Goal: Check status

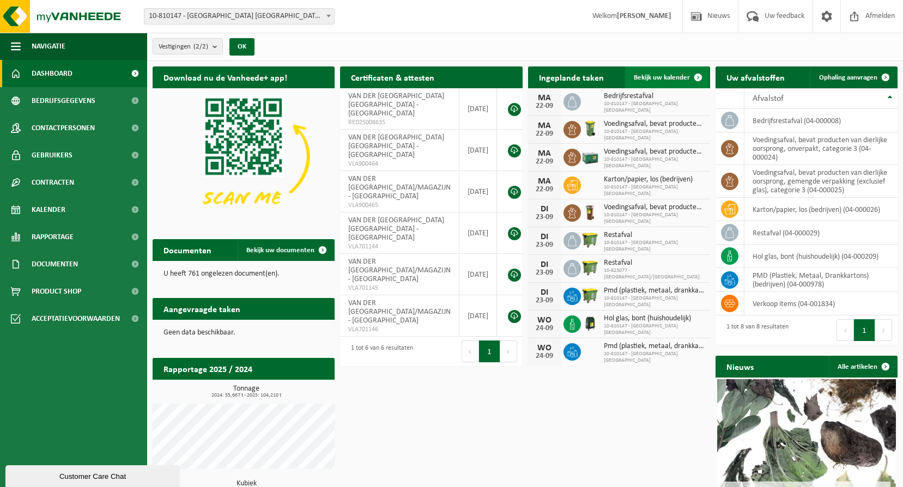
click at [683, 78] on span "Bekijk uw kalender" at bounding box center [662, 77] width 56 height 7
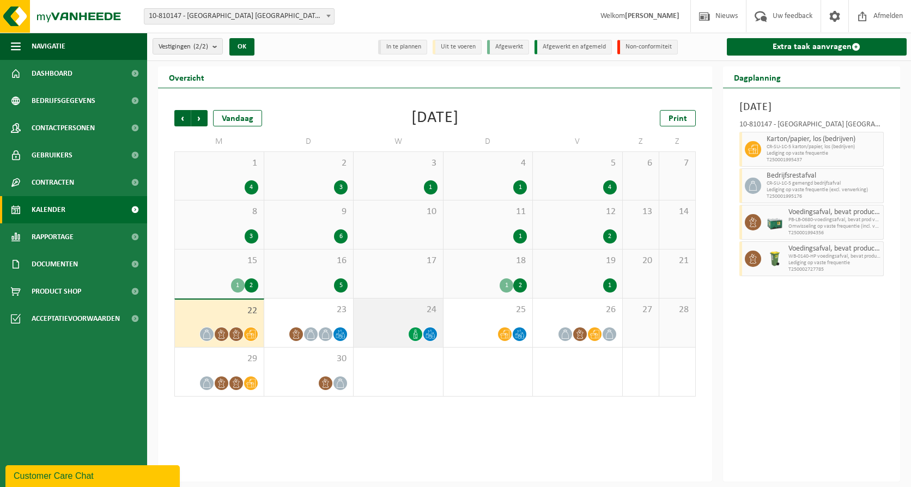
click at [409, 313] on span "24" at bounding box center [398, 310] width 78 height 12
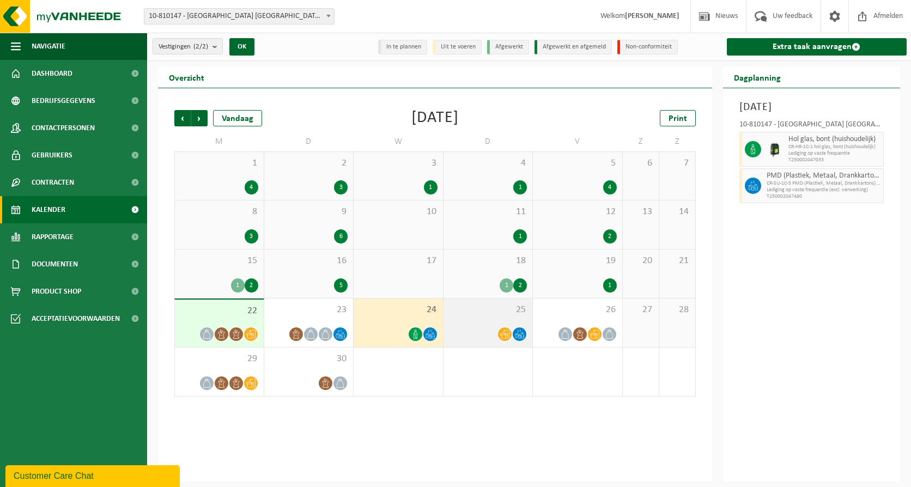
click at [470, 323] on div "25" at bounding box center [487, 323] width 89 height 48
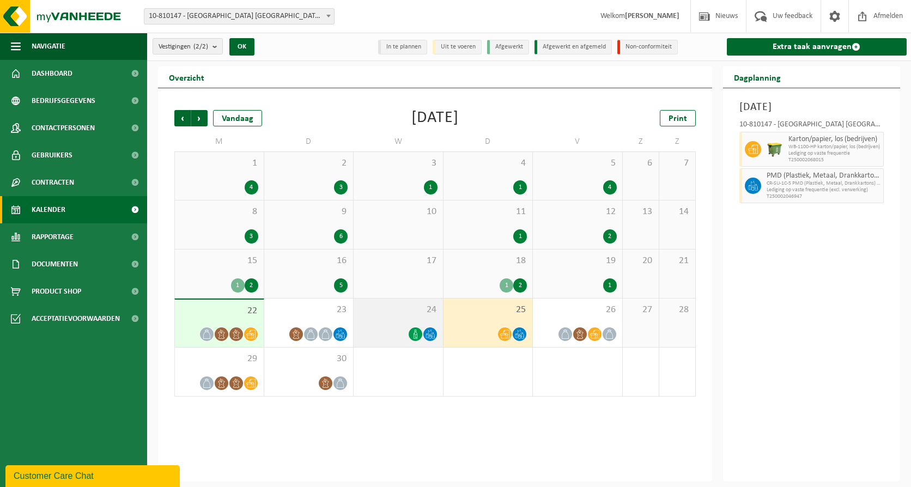
click at [393, 312] on span "24" at bounding box center [398, 310] width 78 height 12
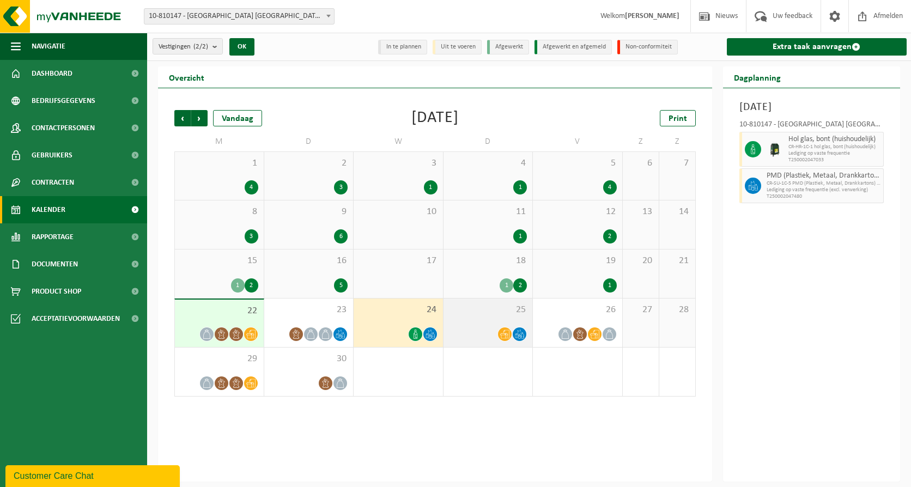
click at [486, 303] on div "25" at bounding box center [487, 323] width 89 height 48
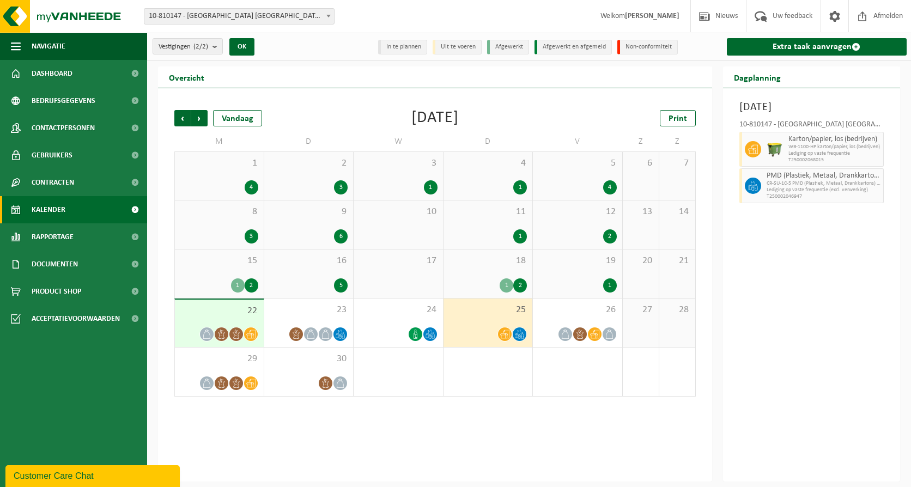
click at [251, 312] on span "22" at bounding box center [219, 311] width 78 height 12
